Goal: Check status: Check status

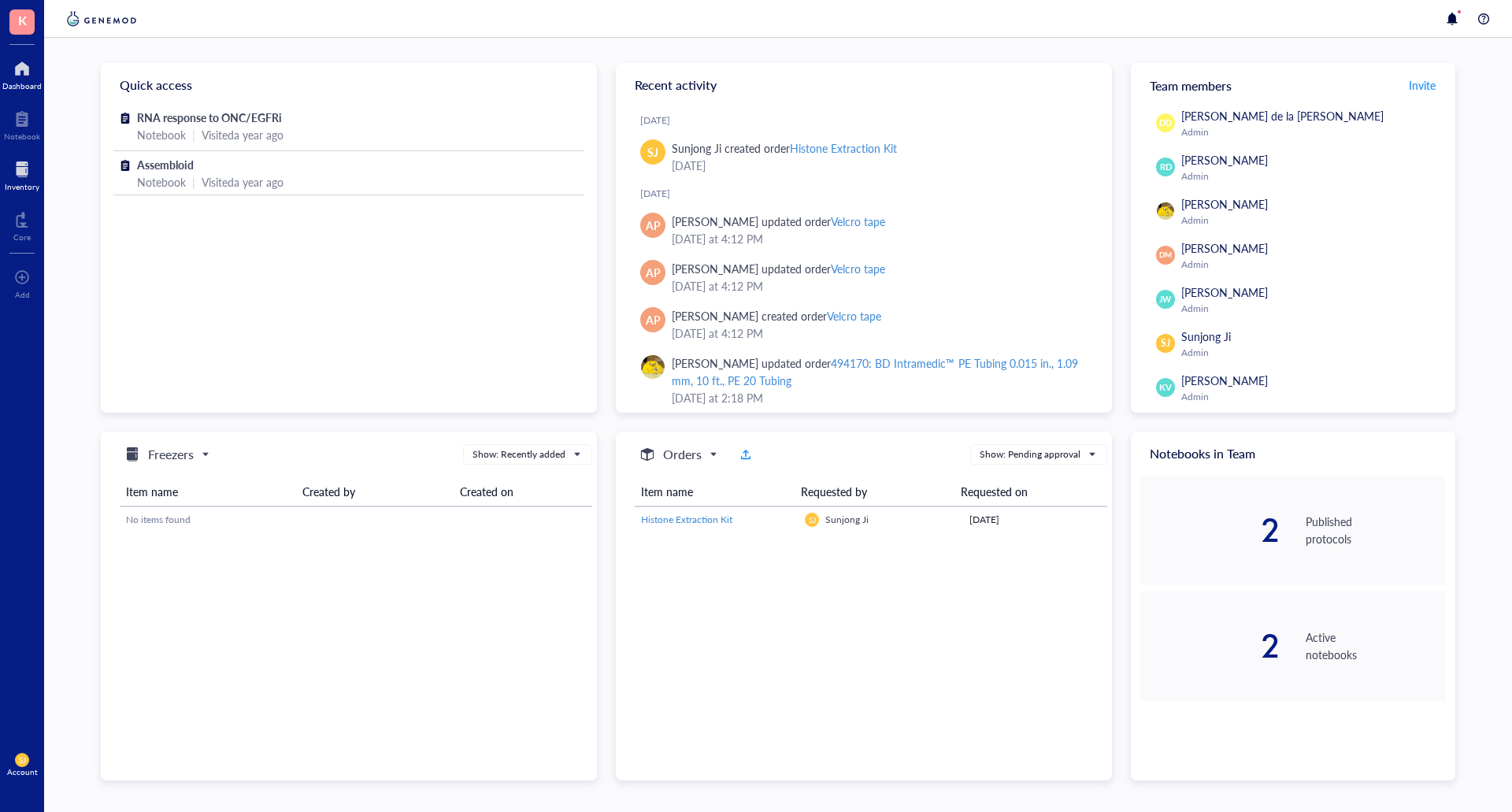
click at [25, 163] on div at bounding box center [22, 169] width 35 height 25
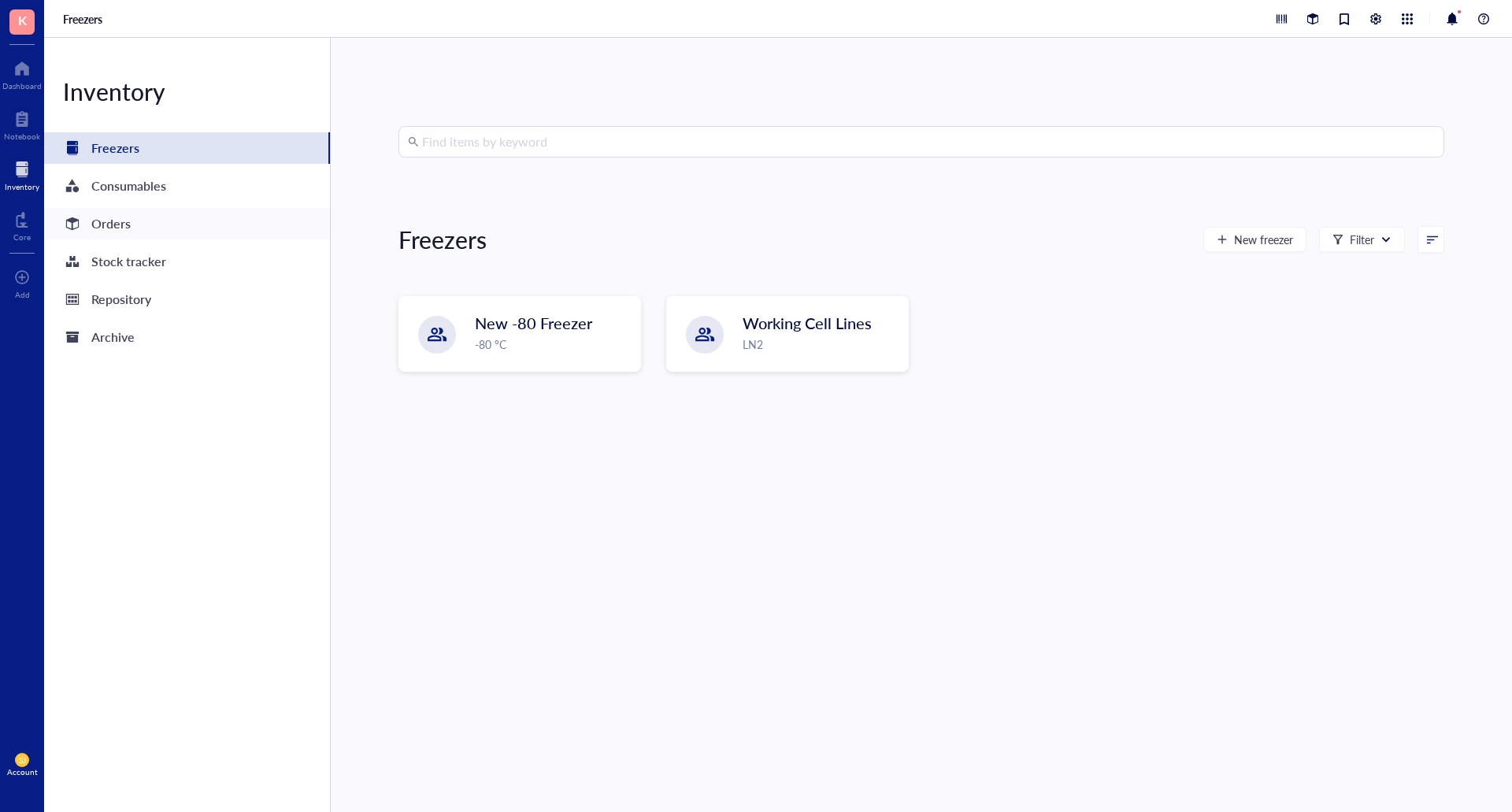
click at [135, 233] on div "Orders" at bounding box center [186, 224] width 286 height 31
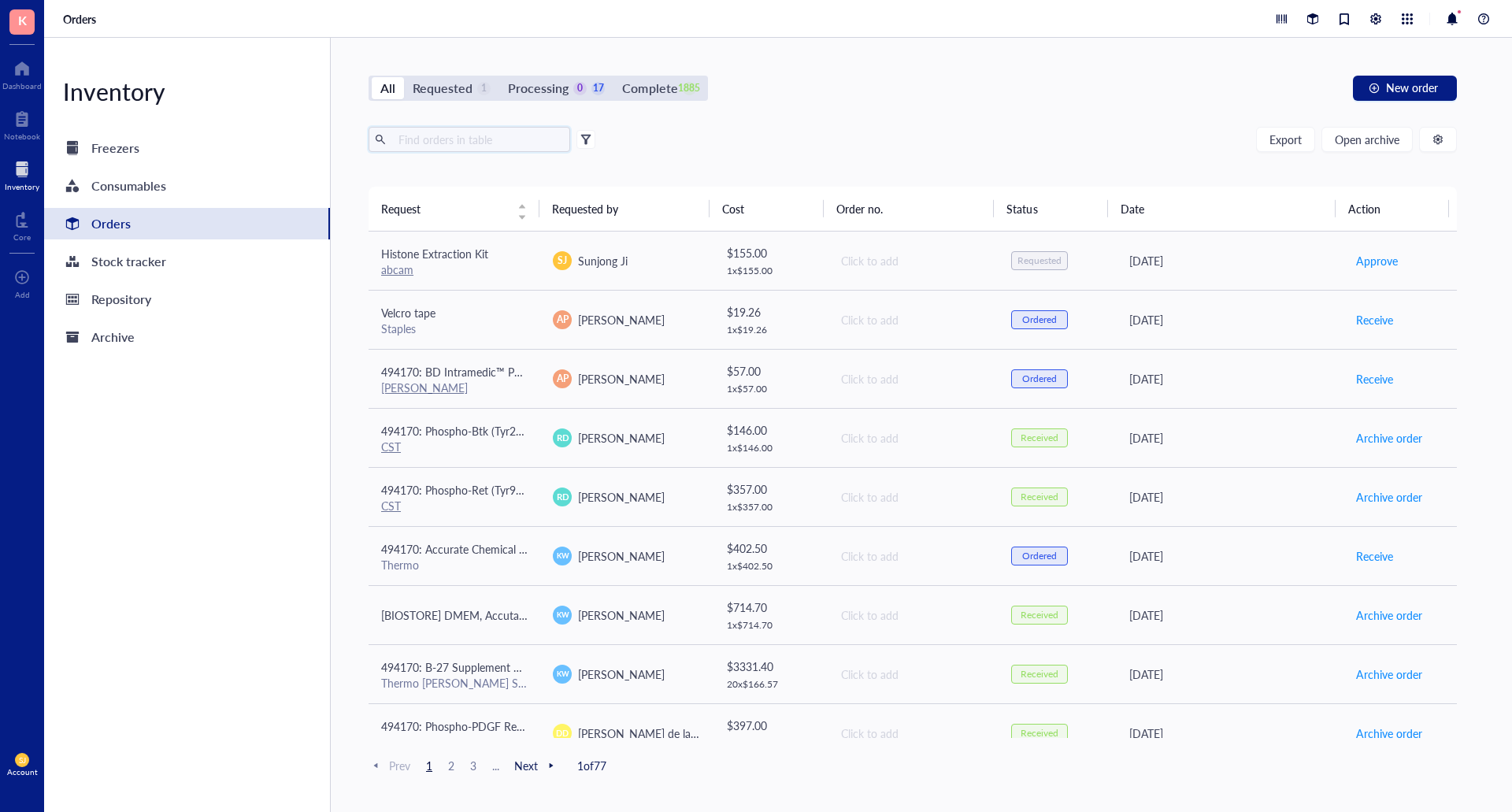
click at [428, 146] on input "text" at bounding box center [478, 139] width 171 height 24
paste input "PCK1"
type input "PCK1"
